Goal: Entertainment & Leisure: Consume media (video, audio)

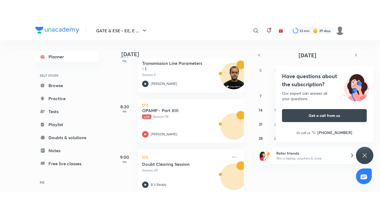
scroll to position [151, 0]
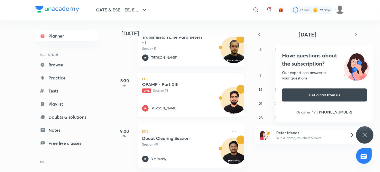
click at [198, 98] on div "OPAMP - Part XIII Live Session 78 [PERSON_NAME]" at bounding box center [184, 97] width 85 height 30
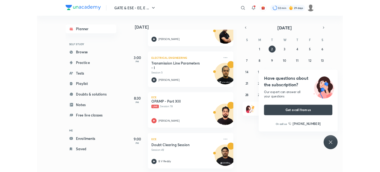
scroll to position [109, 0]
